Goal: Task Accomplishment & Management: Complete application form

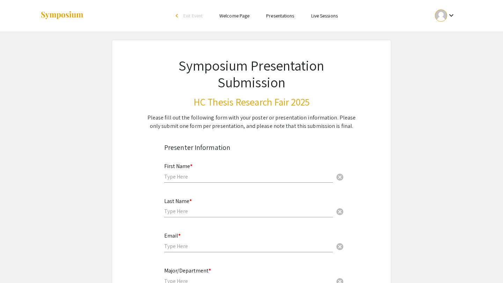
drag, startPoint x: 146, startPoint y: 115, endPoint x: 367, endPoint y: 128, distance: 221.2
click at [367, 127] on div "Symposium Presentation Submission HC Thesis Research Fair 2025 Please fill out …" at bounding box center [251, 85] width 245 height 90
click at [367, 128] on div "Symposium Presentation Submission HC Thesis Research Fair 2025 Please fill out …" at bounding box center [251, 85] width 245 height 90
drag, startPoint x: 351, startPoint y: 126, endPoint x: 195, endPoint y: 110, distance: 156.6
click at [195, 110] on div "Symposium Presentation Submission HC Thesis Research Fair 2025 Please fill out …" at bounding box center [251, 85] width 245 height 90
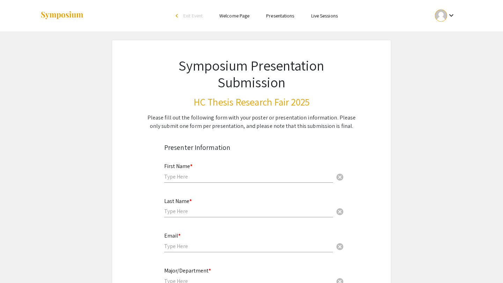
click at [195, 110] on div "Symposium Presentation Submission HC Thesis Research Fair 2025 Please fill out …" at bounding box center [251, 85] width 245 height 90
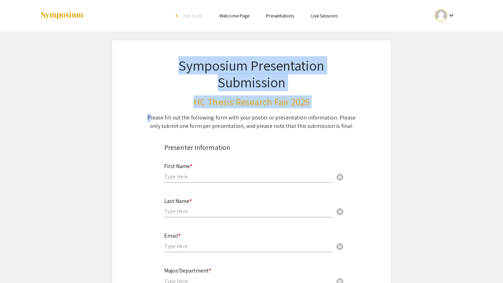
drag, startPoint x: 138, startPoint y: 117, endPoint x: 379, endPoint y: 125, distance: 241.5
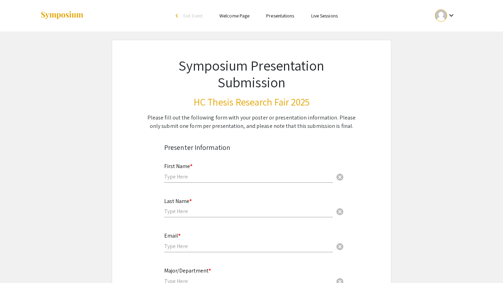
drag, startPoint x: 350, startPoint y: 125, endPoint x: 139, endPoint y: 116, distance: 211.9
click at [139, 116] on div "Symposium Presentation Submission HC Thesis Research Fair 2025 Please fill out …" at bounding box center [251, 85] width 245 height 90
drag, startPoint x: 139, startPoint y: 116, endPoint x: 366, endPoint y: 124, distance: 227.9
click at [366, 124] on div "Symposium Presentation Submission HC Thesis Research Fair 2025 Please fill out …" at bounding box center [251, 85] width 245 height 90
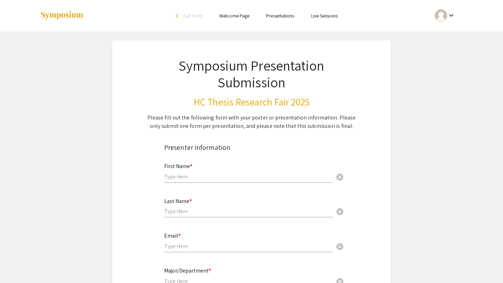
click at [366, 124] on div "Symposium Presentation Submission HC Thesis Research Fair 2025 Please fill out …" at bounding box center [251, 85] width 245 height 90
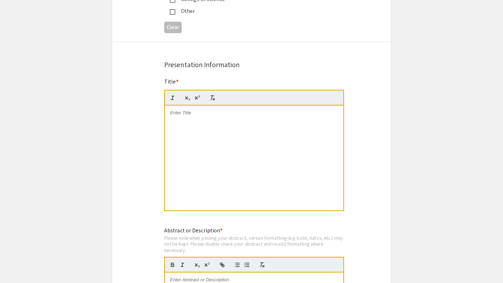
scroll to position [516, 0]
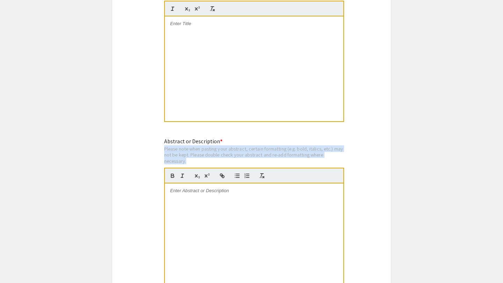
drag, startPoint x: 161, startPoint y: 142, endPoint x: 231, endPoint y: 153, distance: 70.7
click at [231, 153] on div "Abstract or Description * Please note when pasting your abstract, certain forma…" at bounding box center [251, 217] width 185 height 161
click at [231, 153] on div "Please note when pasting your abstract, certain formatting (e.g. bold, italics,…" at bounding box center [254, 155] width 180 height 19
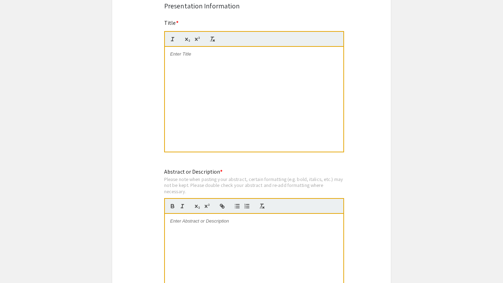
scroll to position [437, 0]
